Goal: Navigation & Orientation: Find specific page/section

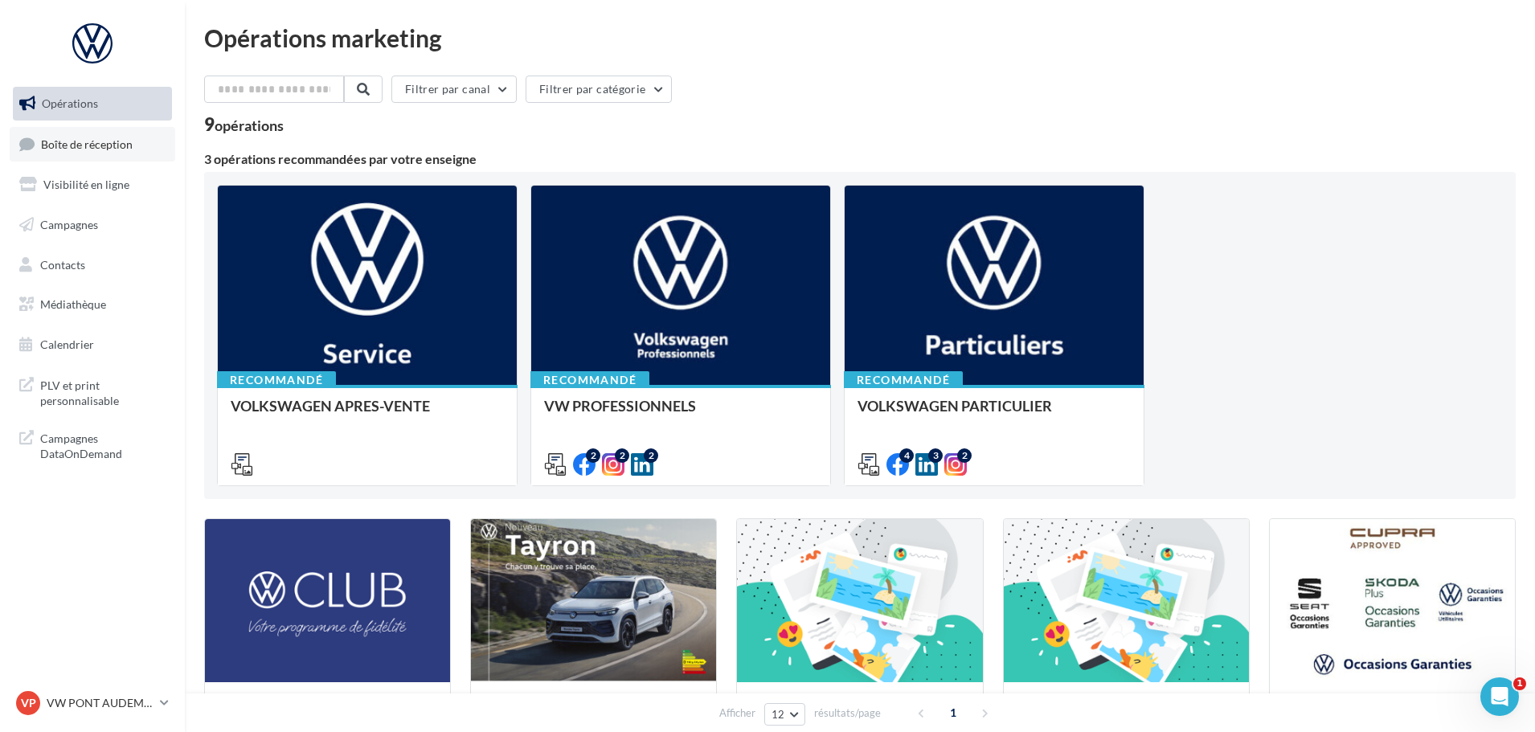
click at [117, 137] on span "Boîte de réception" at bounding box center [87, 144] width 92 height 14
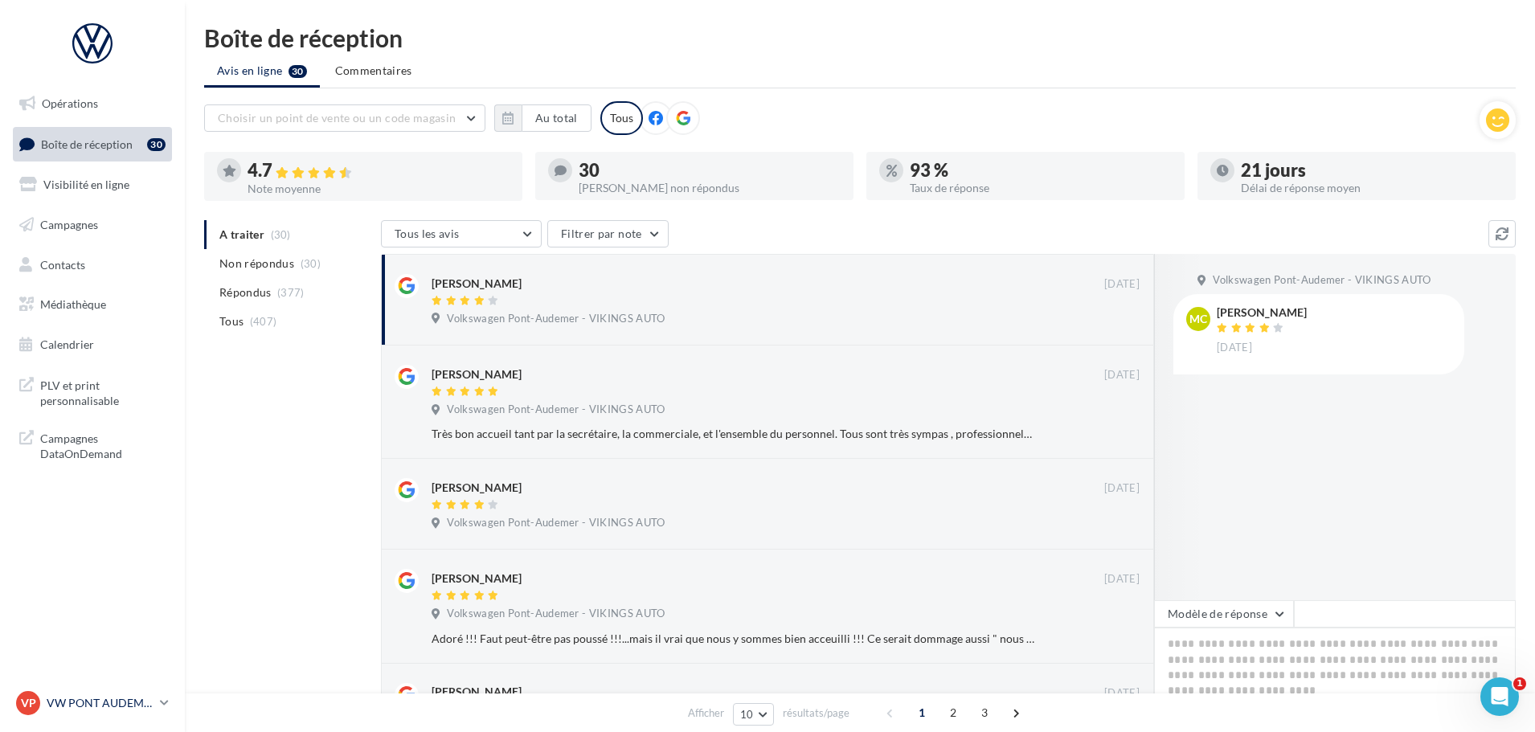
click at [133, 697] on p "VW PONT AUDEMER" at bounding box center [100, 703] width 107 height 16
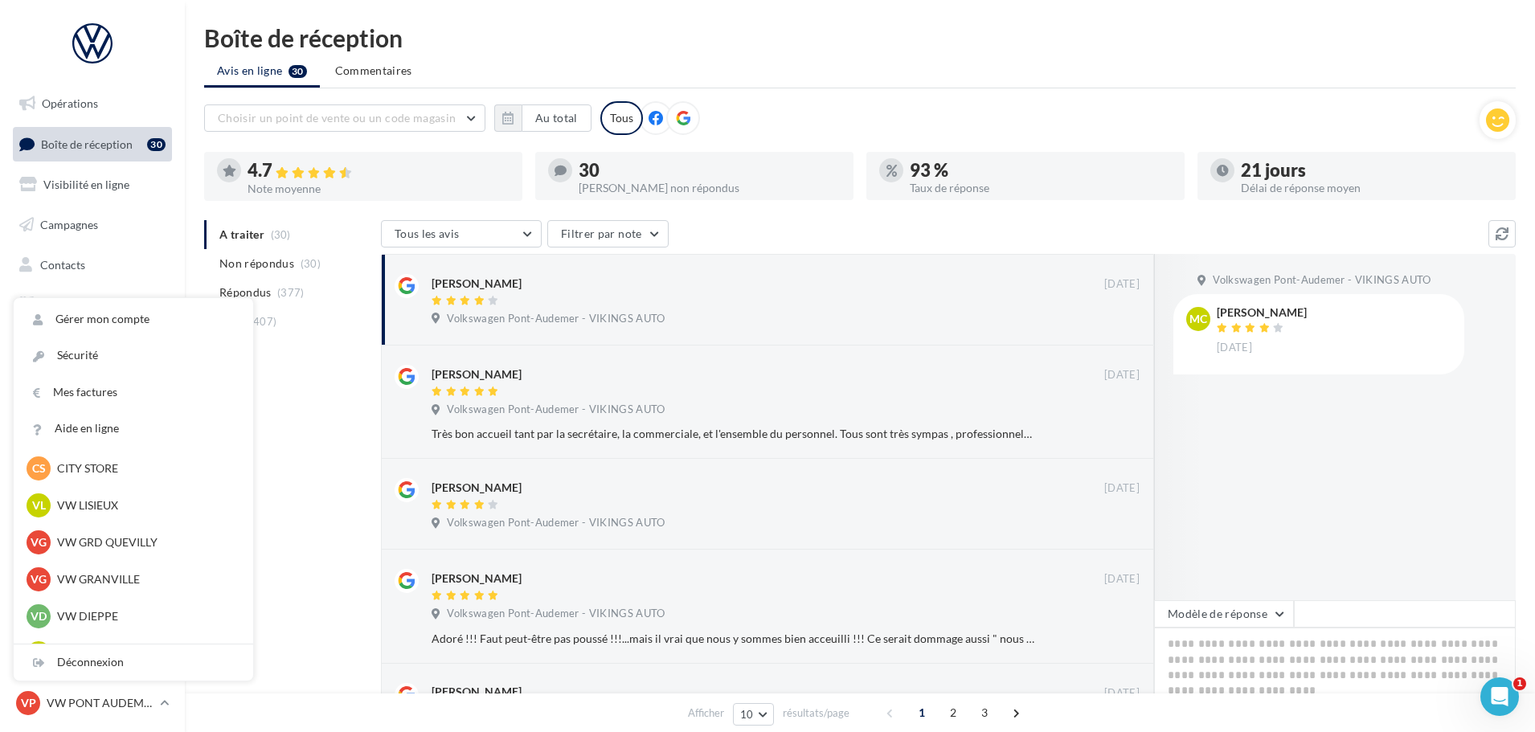
scroll to position [322, 0]
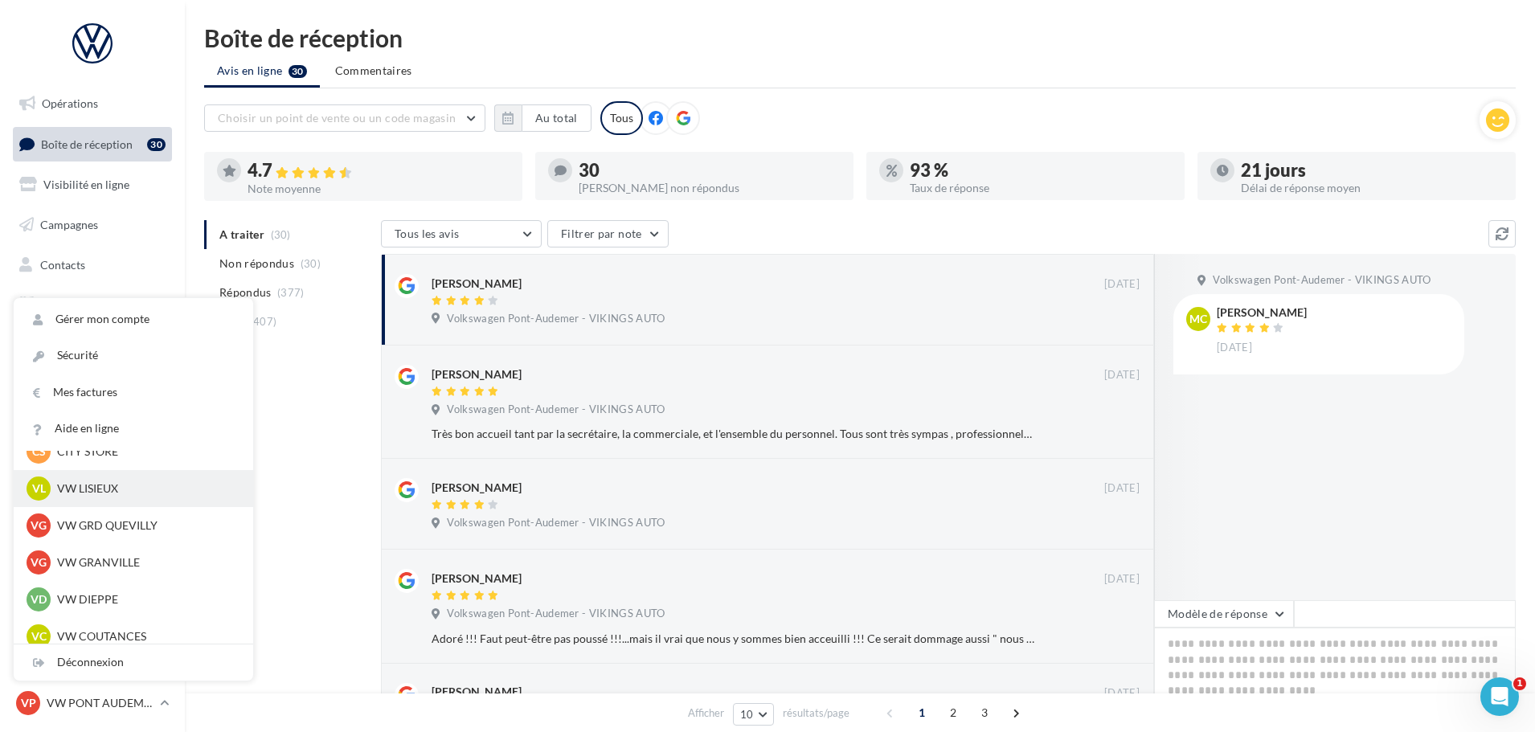
click at [97, 478] on div "VL VW LISIEUX vw-lis-vau" at bounding box center [134, 489] width 214 height 24
